Goal: Complete application form

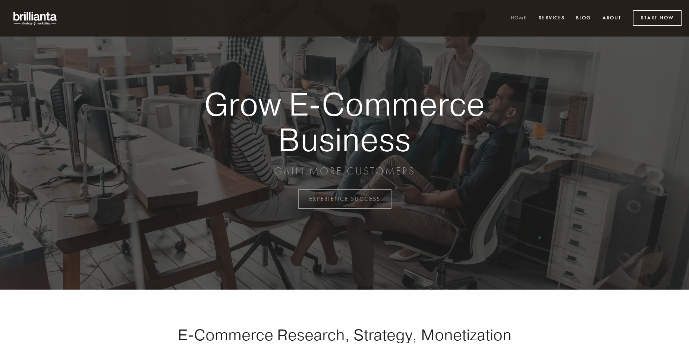
scroll to position [1954, 0]
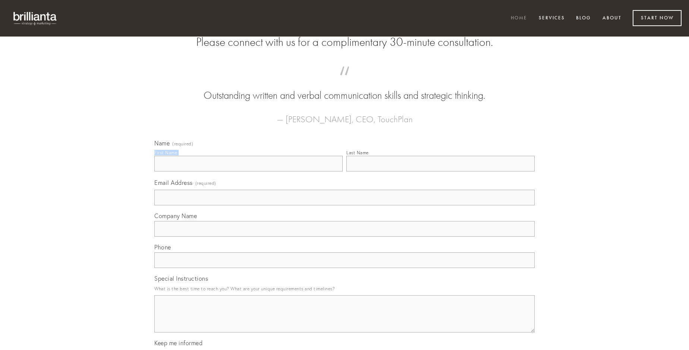
type input "[PERSON_NAME]"
click at [440, 172] on input "Last Name" at bounding box center [440, 164] width 188 height 16
type input "[PERSON_NAME]"
click at [345, 205] on input "Email Address (required)" at bounding box center [344, 198] width 380 height 16
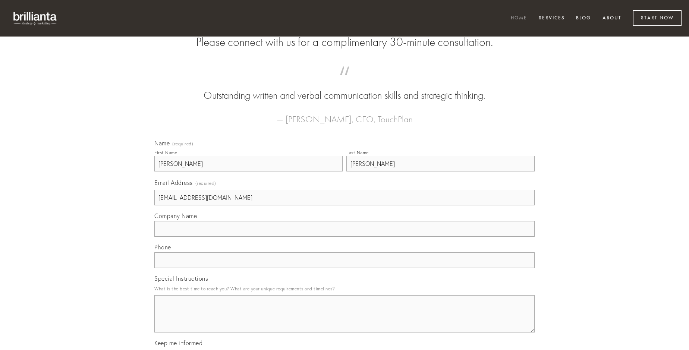
type input "[EMAIL_ADDRESS][DOMAIN_NAME]"
click at [345, 237] on input "Company Name" at bounding box center [344, 229] width 380 height 16
type input "creator"
click at [345, 268] on input "text" at bounding box center [344, 260] width 380 height 16
click at [345, 321] on textarea "Special Instructions" at bounding box center [344, 313] width 380 height 37
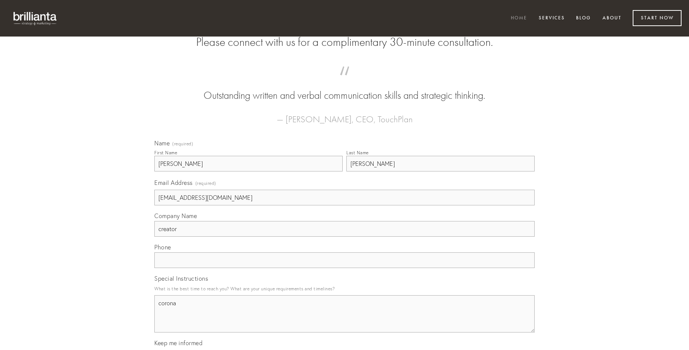
type textarea "corona"
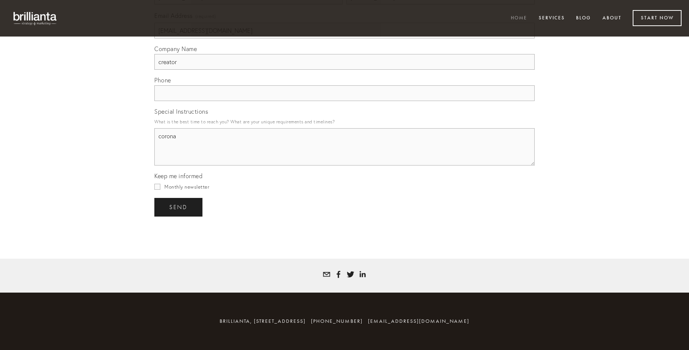
click at [179, 207] on span "send" at bounding box center [178, 207] width 18 height 7
